Goal: Check status: Check status

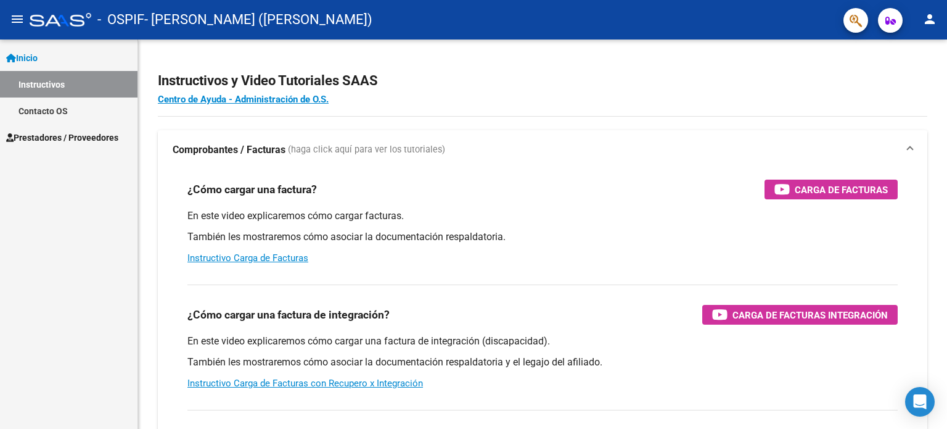
click at [99, 140] on span "Prestadores / Proveedores" at bounding box center [62, 138] width 112 height 14
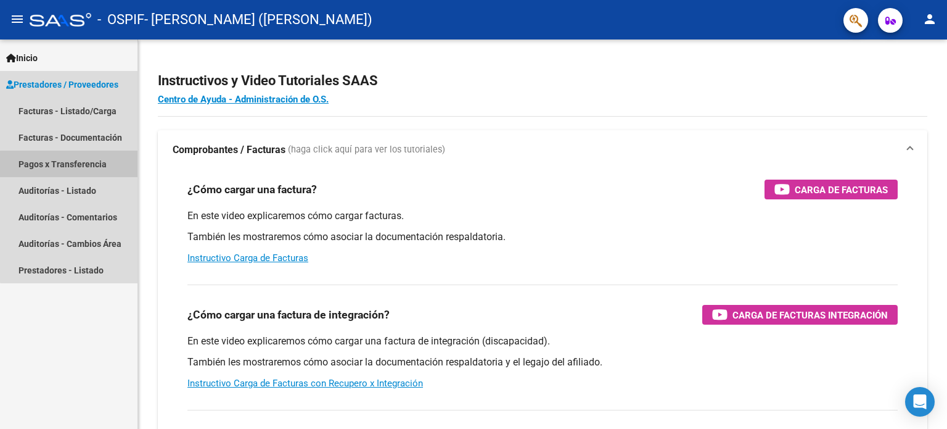
click at [78, 168] on link "Pagos x Transferencia" at bounding box center [69, 164] width 138 height 27
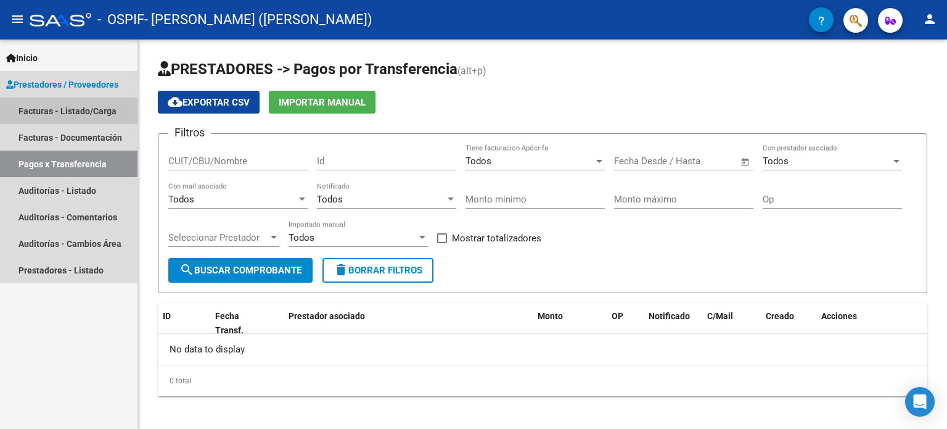
click at [60, 115] on link "Facturas - Listado/Carga" at bounding box center [69, 110] width 138 height 27
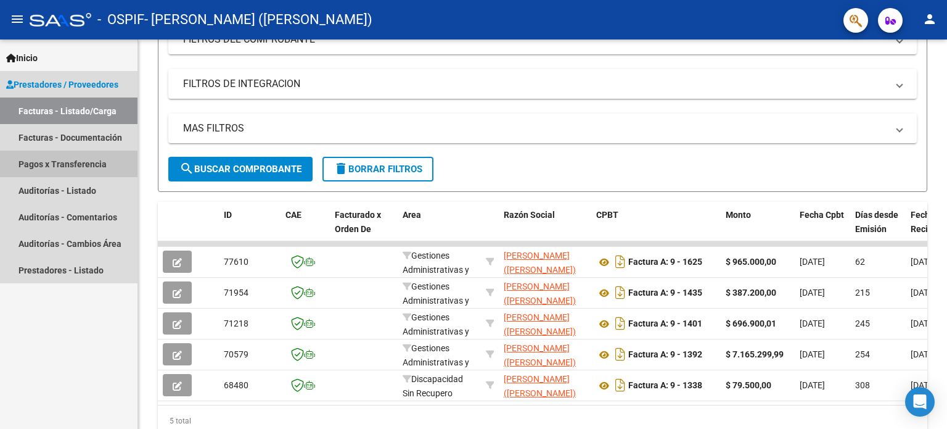
click at [70, 165] on link "Pagos x Transferencia" at bounding box center [69, 164] width 138 height 27
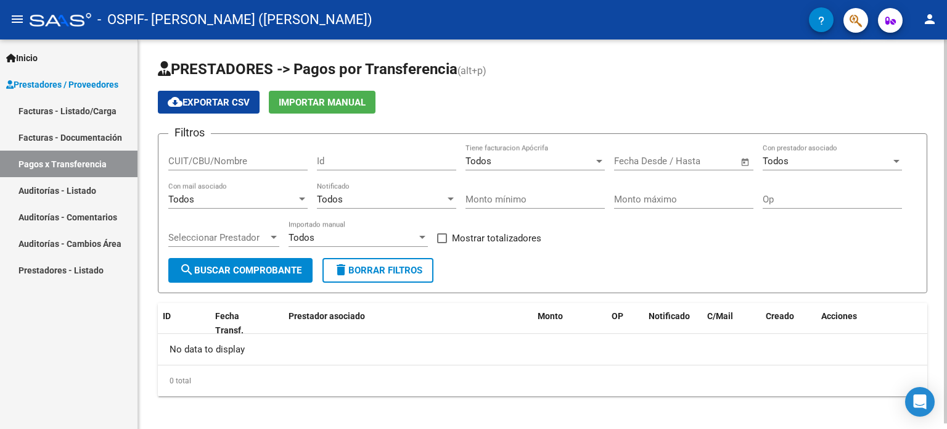
click at [281, 263] on button "search Buscar Comprobante" at bounding box center [240, 270] width 144 height 25
click at [550, 163] on div "Todos" at bounding box center [530, 160] width 128 height 11
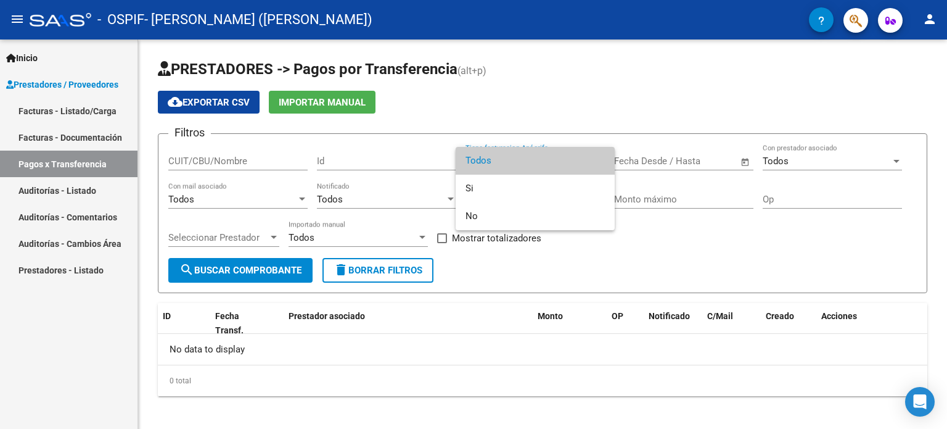
click at [270, 154] on div at bounding box center [473, 214] width 947 height 429
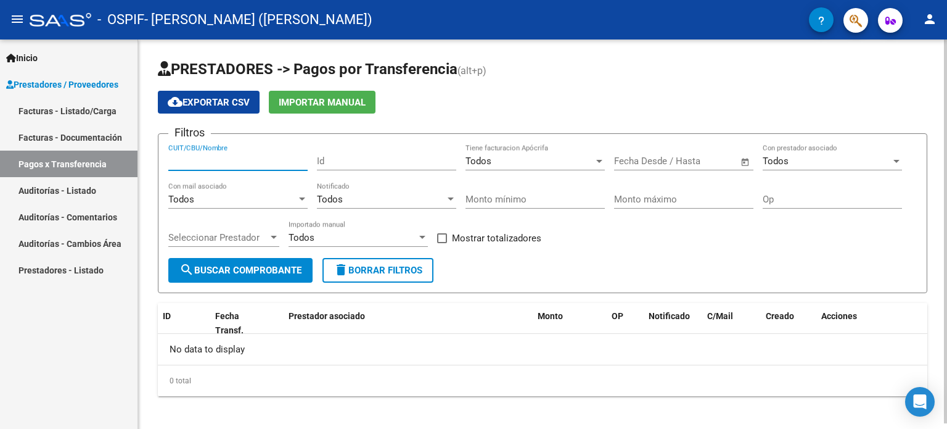
click at [258, 163] on input "CUIT/CBU/Nombre" at bounding box center [237, 160] width 139 height 11
type input "20317075430"
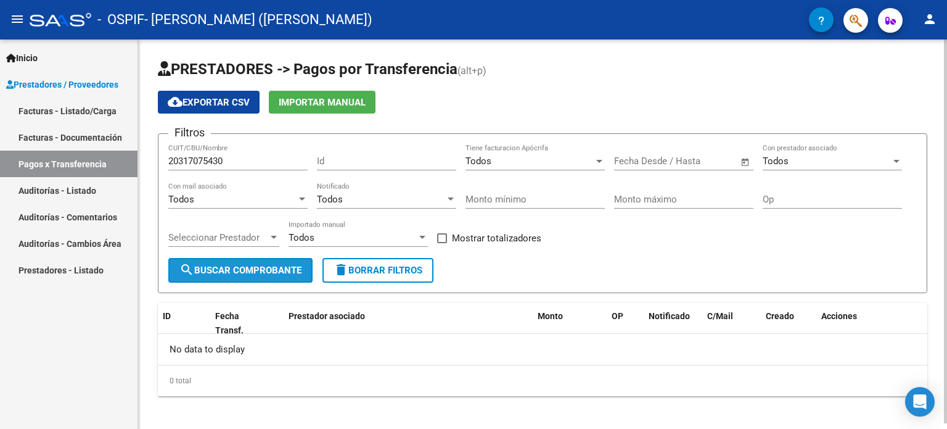
click at [276, 260] on button "search Buscar Comprobante" at bounding box center [240, 270] width 144 height 25
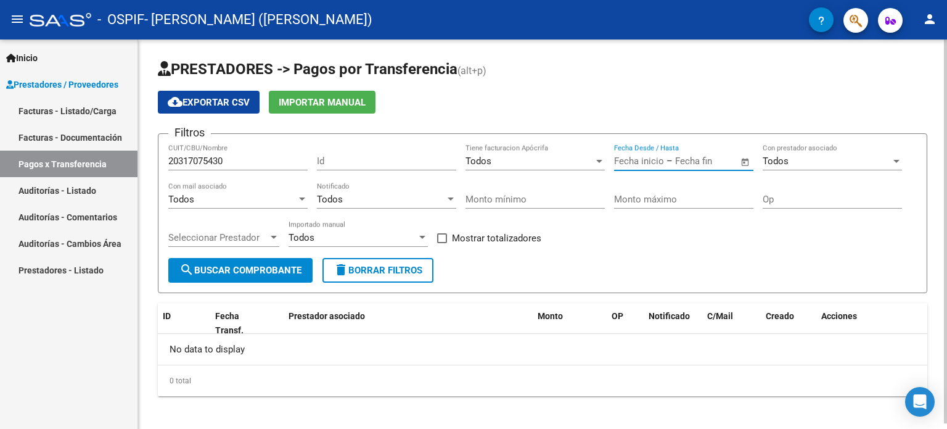
click at [656, 158] on input "text" at bounding box center [639, 160] width 50 height 11
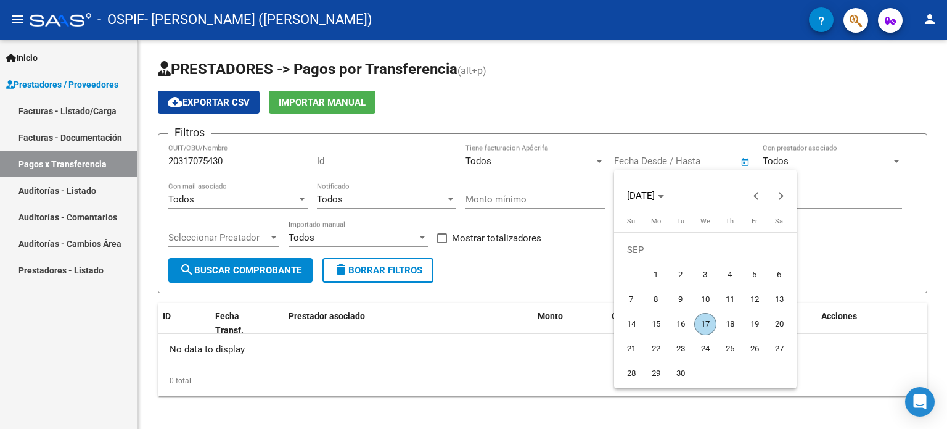
click at [648, 278] on span "1" at bounding box center [656, 274] width 22 height 22
type input "[DATE]"
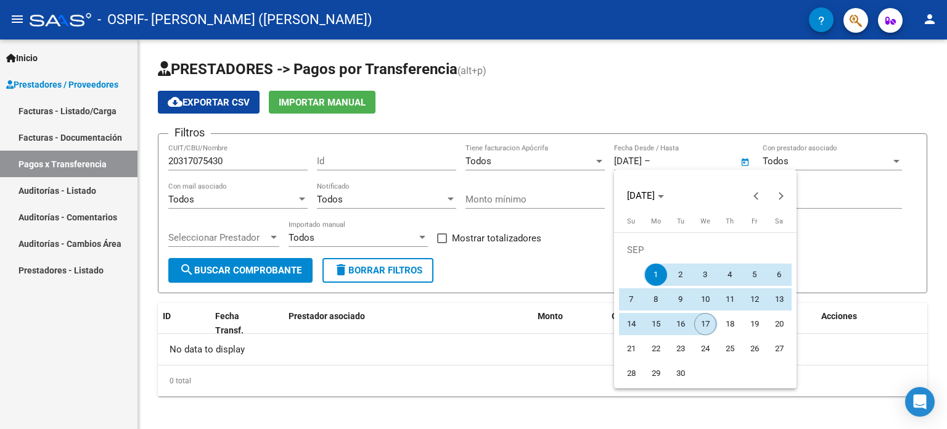
click at [707, 321] on span "17" at bounding box center [706, 324] width 22 height 22
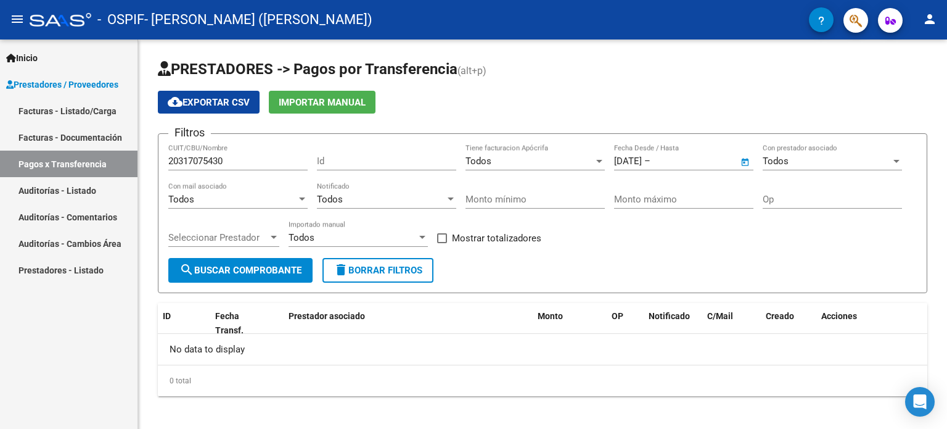
type input "[DATE]"
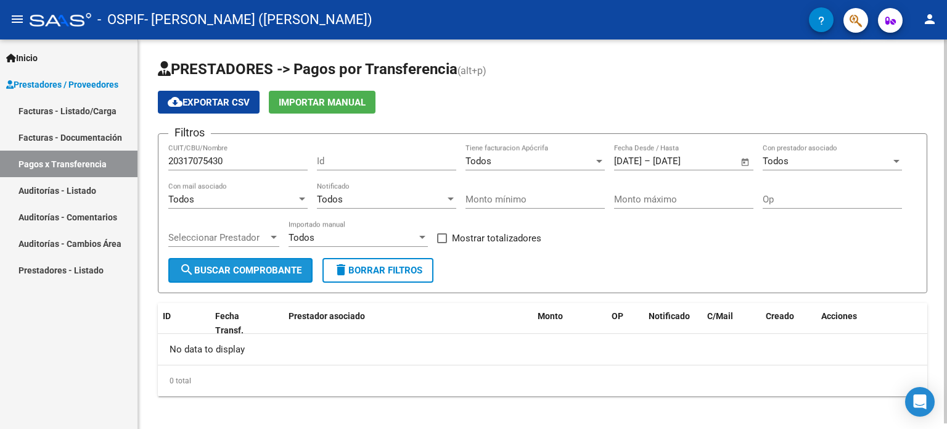
click at [274, 262] on button "search Buscar Comprobante" at bounding box center [240, 270] width 144 height 25
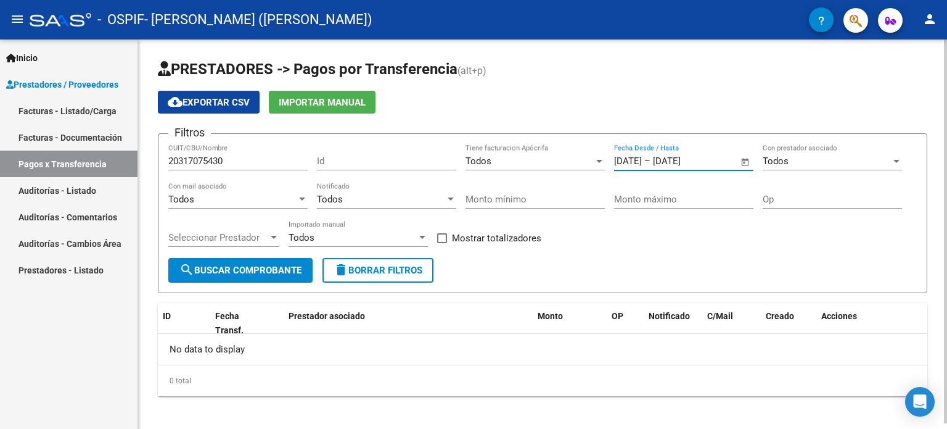
click at [713, 162] on input "[DATE]" at bounding box center [683, 160] width 60 height 11
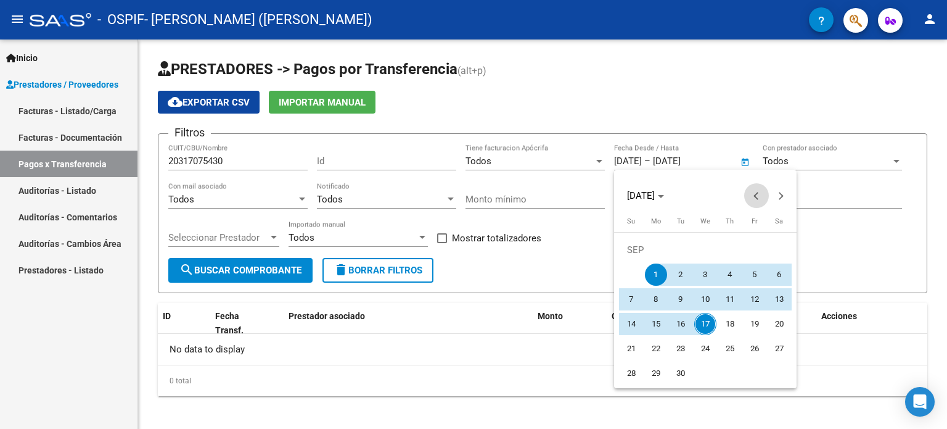
click at [756, 196] on button "Previous month" at bounding box center [757, 195] width 25 height 25
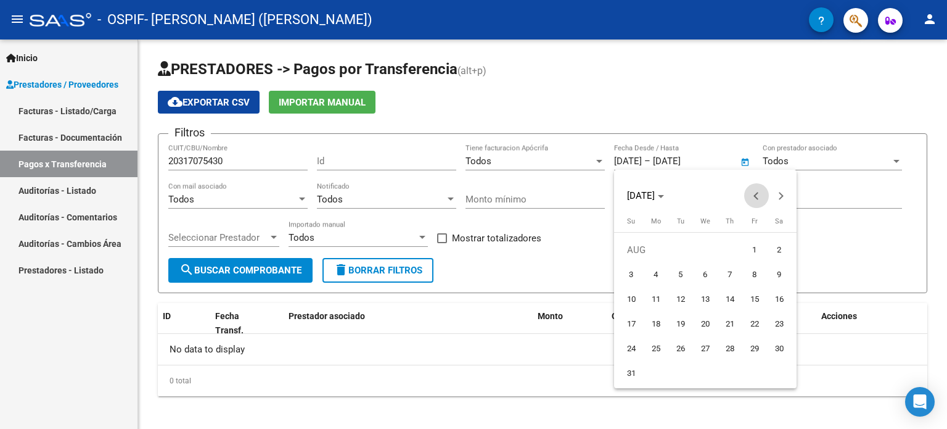
click at [755, 196] on button "Previous month" at bounding box center [757, 195] width 25 height 25
click at [683, 271] on span "1" at bounding box center [681, 274] width 22 height 22
type input "[DATE]"
click at [784, 197] on span "Next month" at bounding box center [781, 195] width 25 height 25
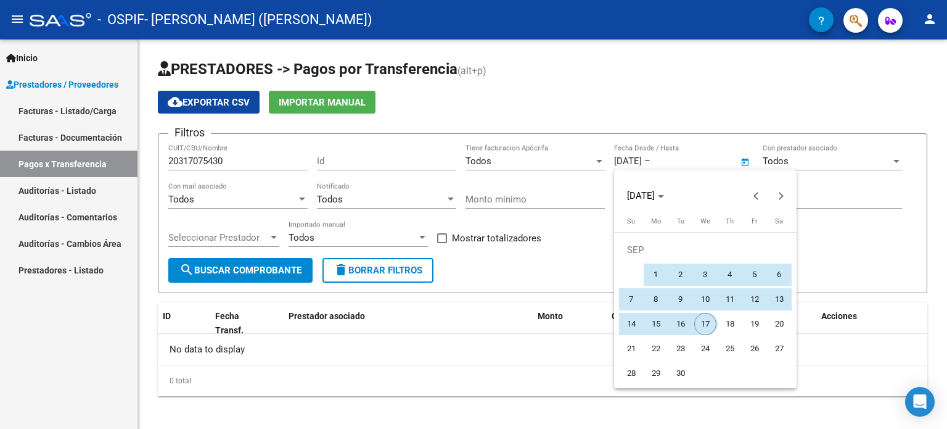
click at [709, 320] on span "17" at bounding box center [706, 324] width 22 height 22
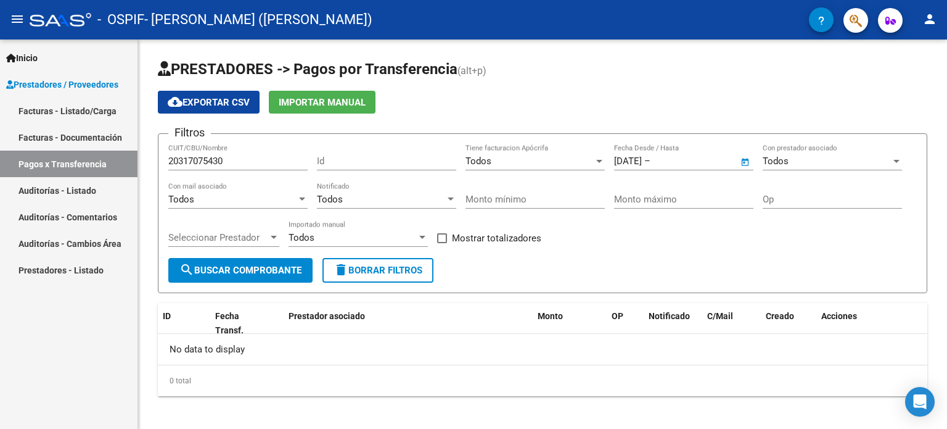
type input "[DATE]"
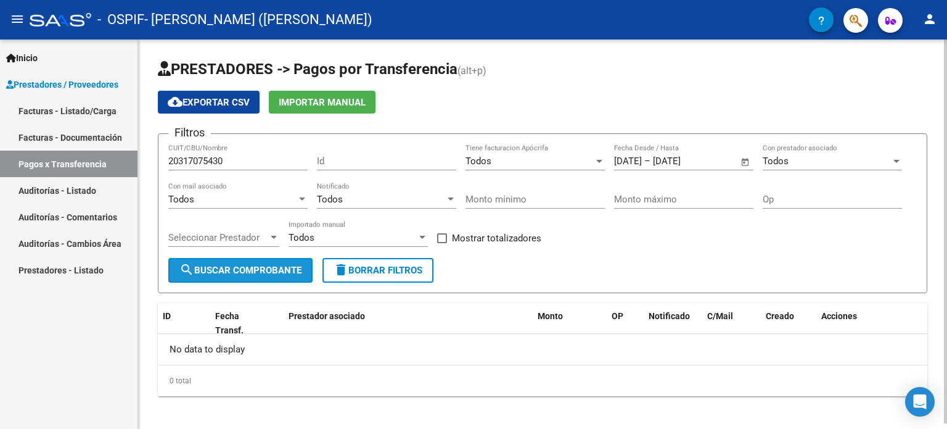
click at [239, 265] on span "search Buscar Comprobante" at bounding box center [240, 270] width 122 height 11
